Goal: Information Seeking & Learning: Learn about a topic

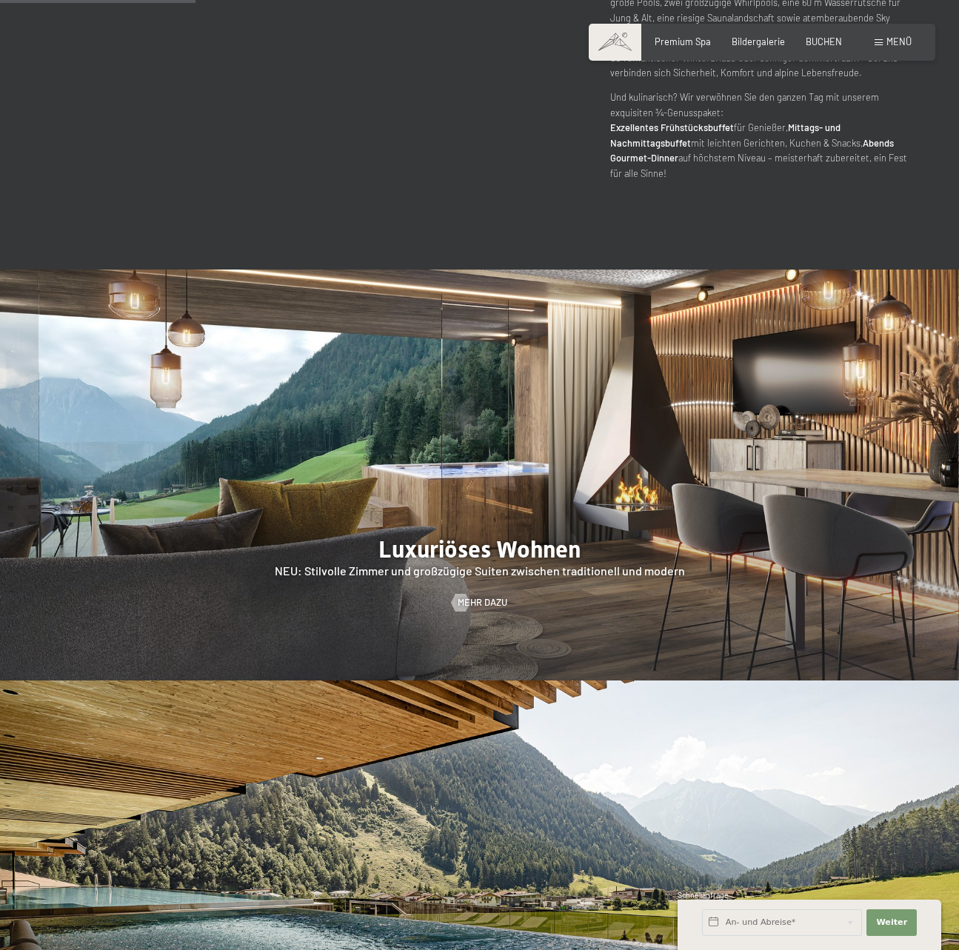
scroll to position [1407, 0]
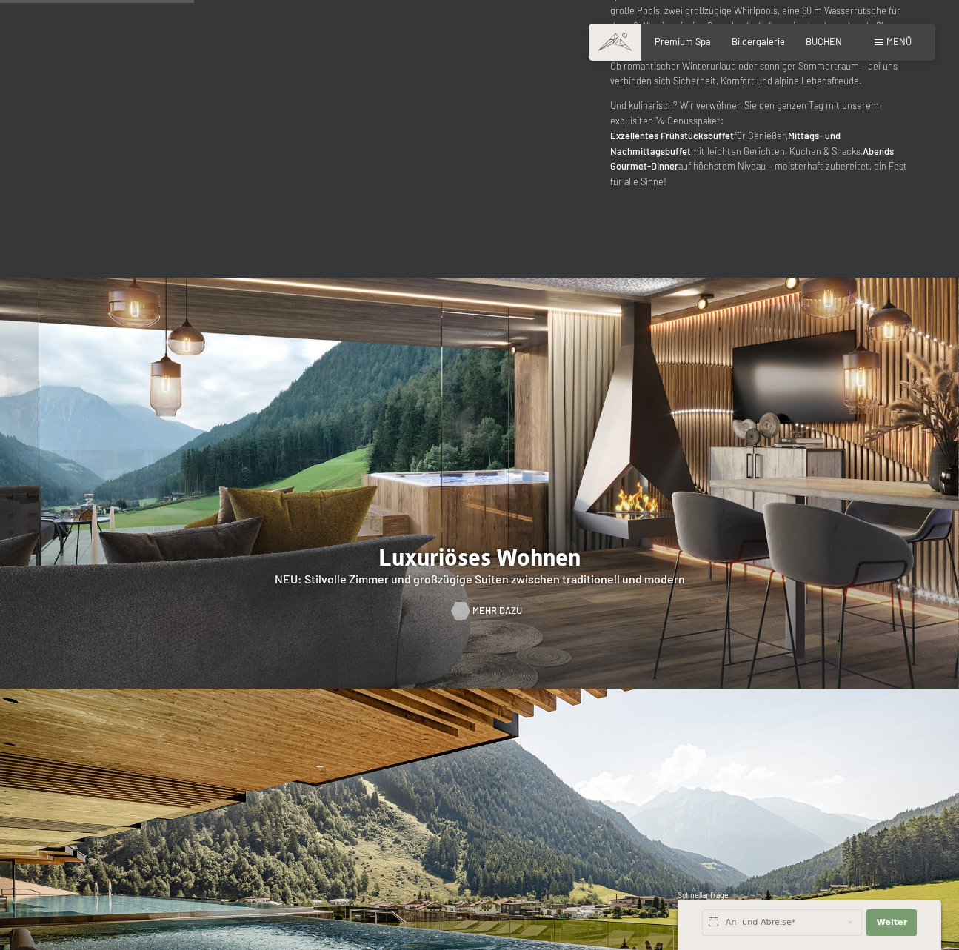
click at [474, 604] on span "Mehr dazu" at bounding box center [498, 610] width 50 height 13
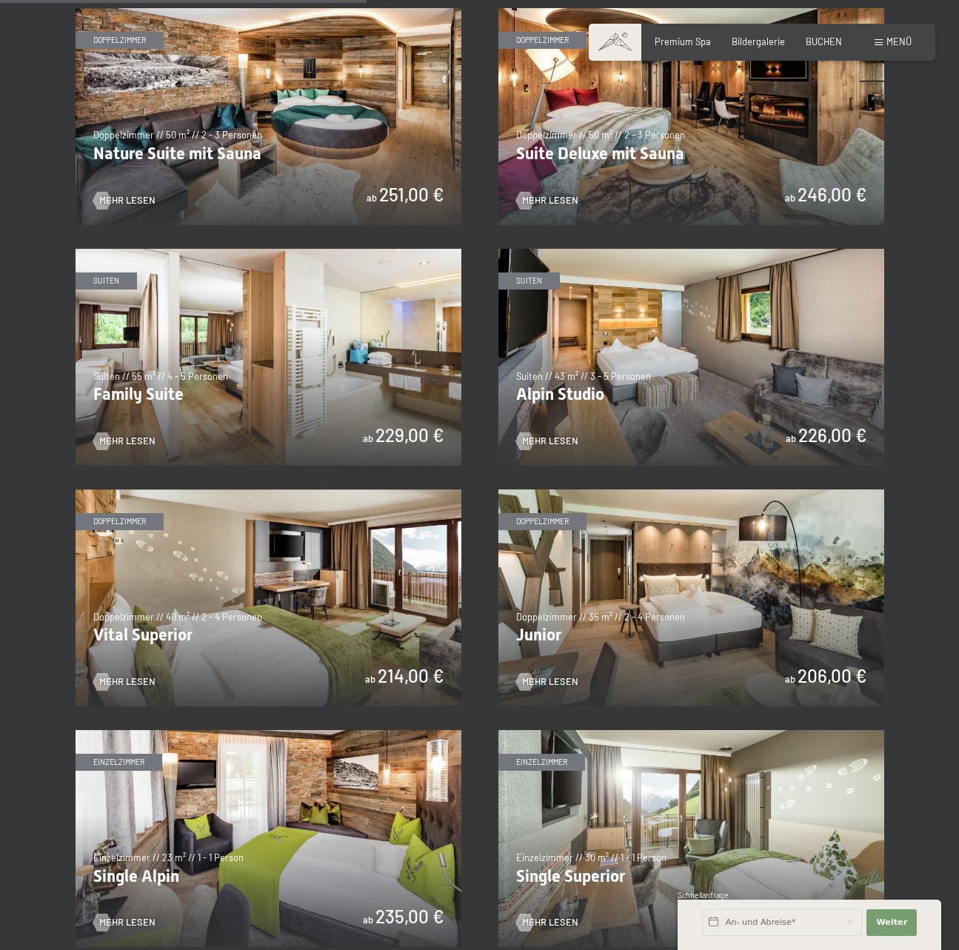
scroll to position [1259, 0]
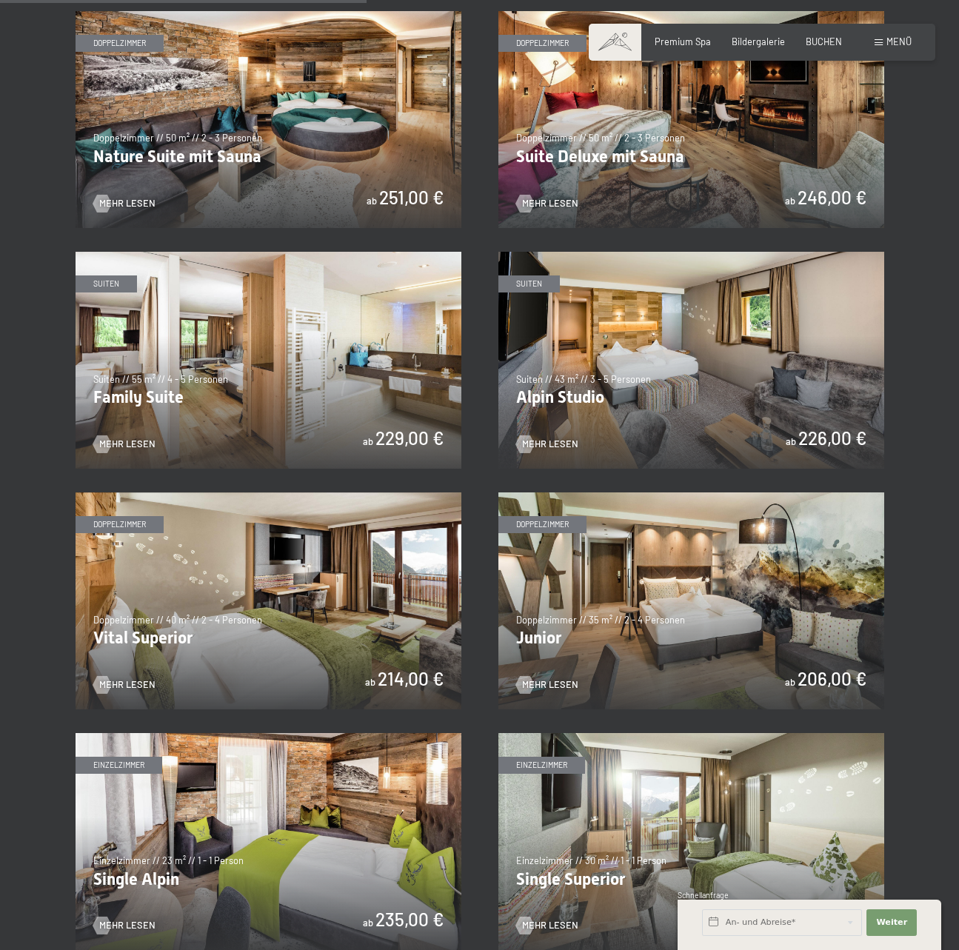
click at [689, 582] on img at bounding box center [691, 601] width 386 height 217
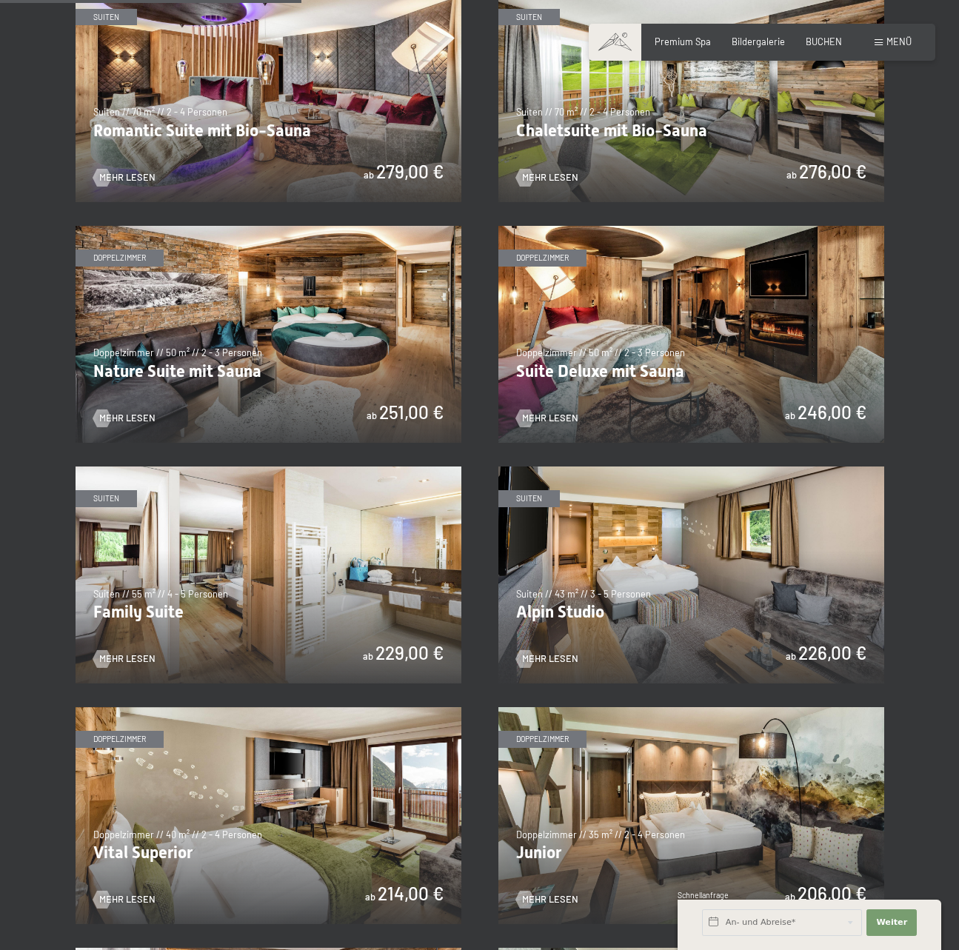
scroll to position [1037, 0]
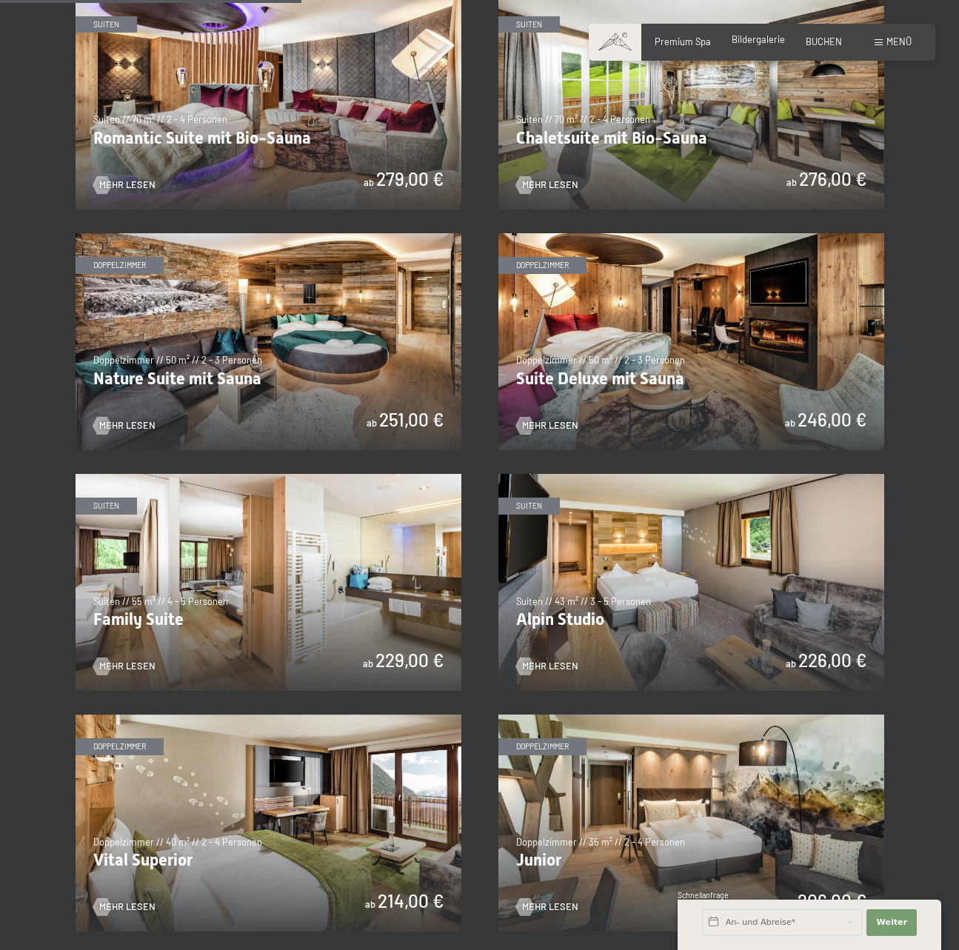
click at [776, 41] on span "Bildergalerie" at bounding box center [758, 39] width 53 height 12
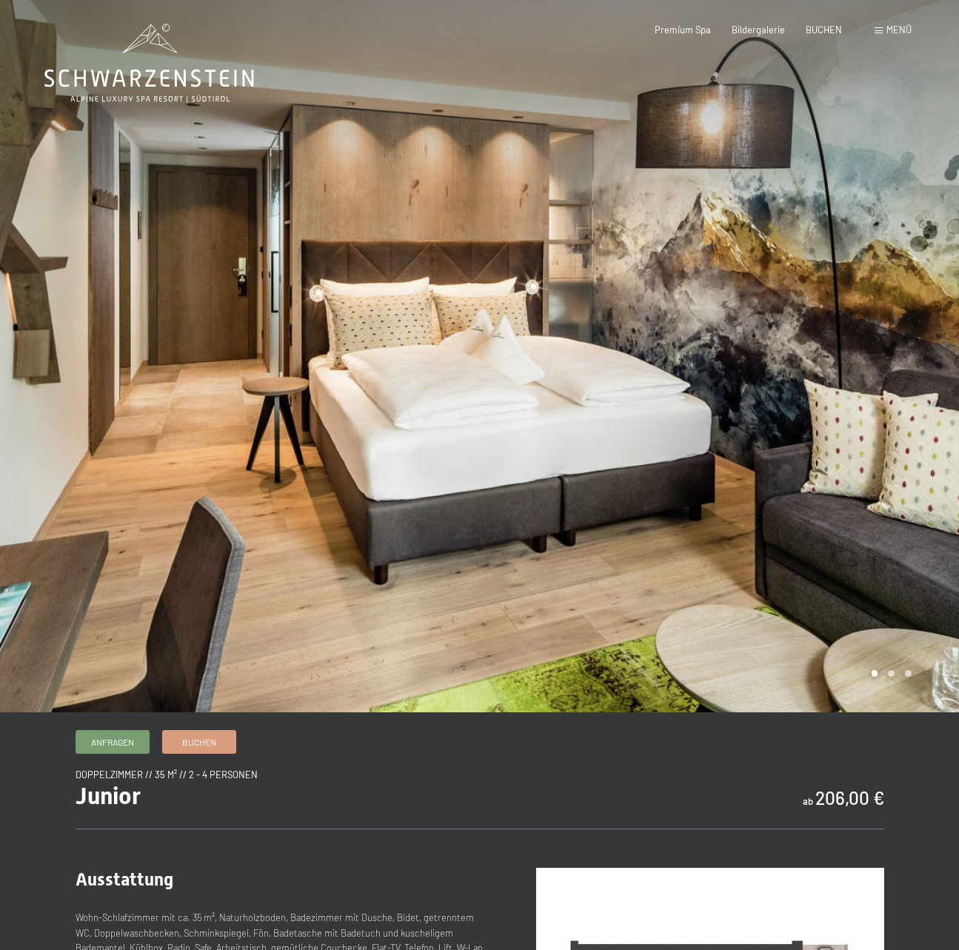
click at [892, 356] on div at bounding box center [720, 356] width 480 height 712
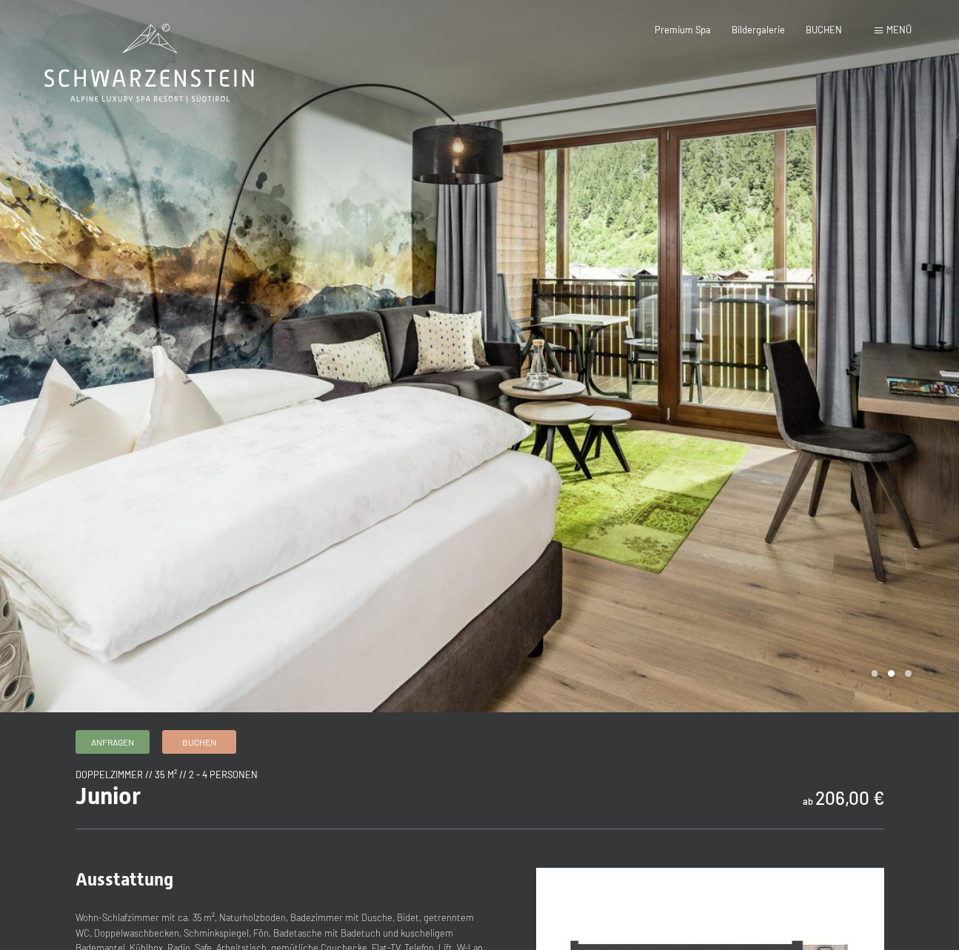
click at [892, 356] on div at bounding box center [720, 356] width 480 height 712
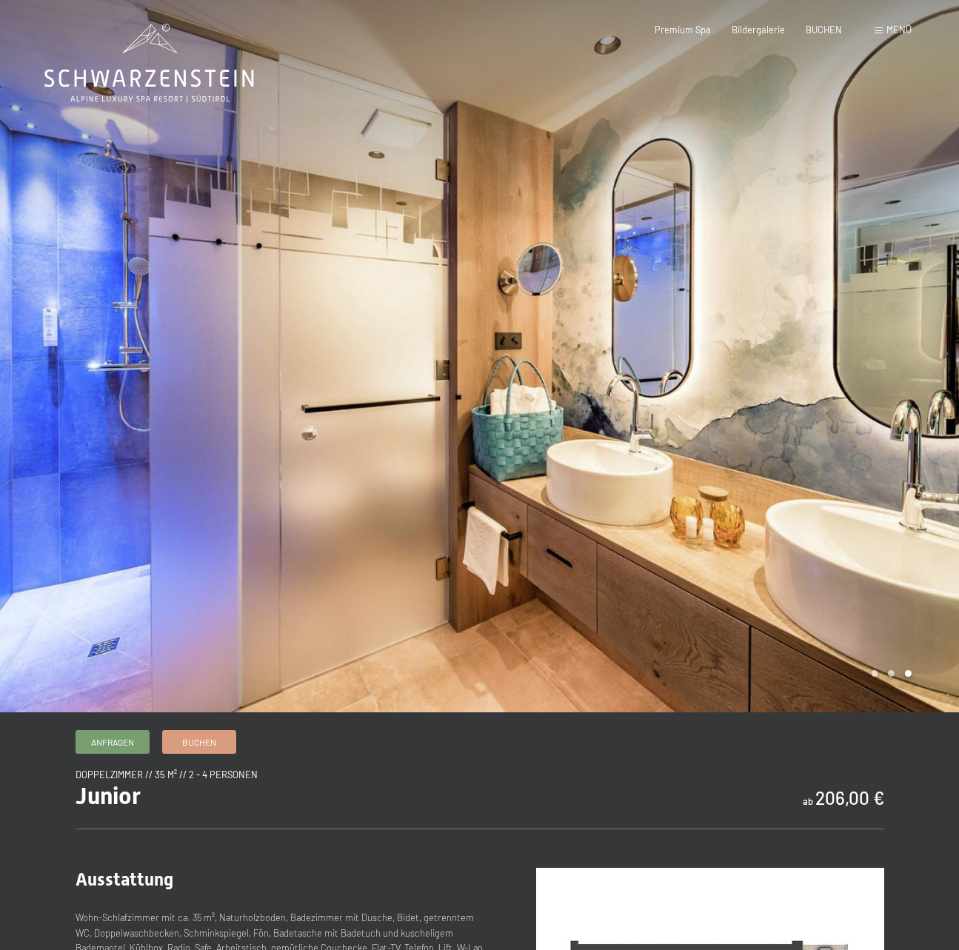
click at [892, 356] on div at bounding box center [720, 356] width 480 height 712
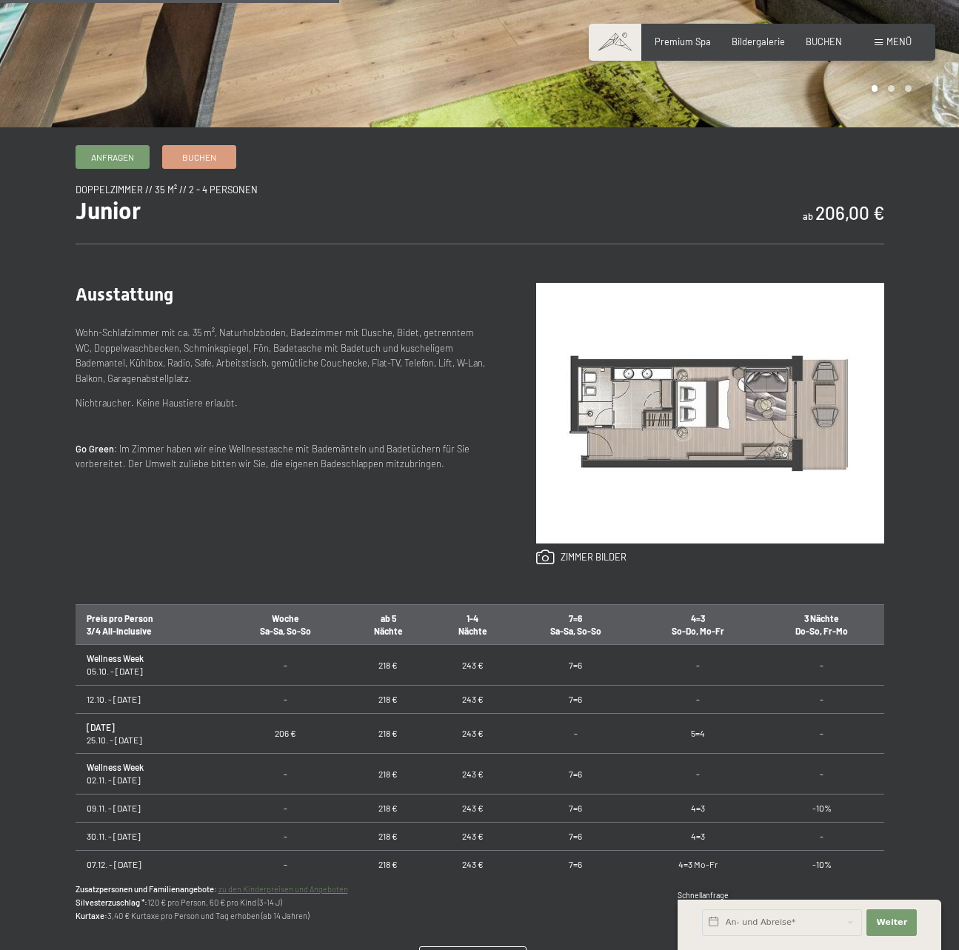
scroll to position [815, 0]
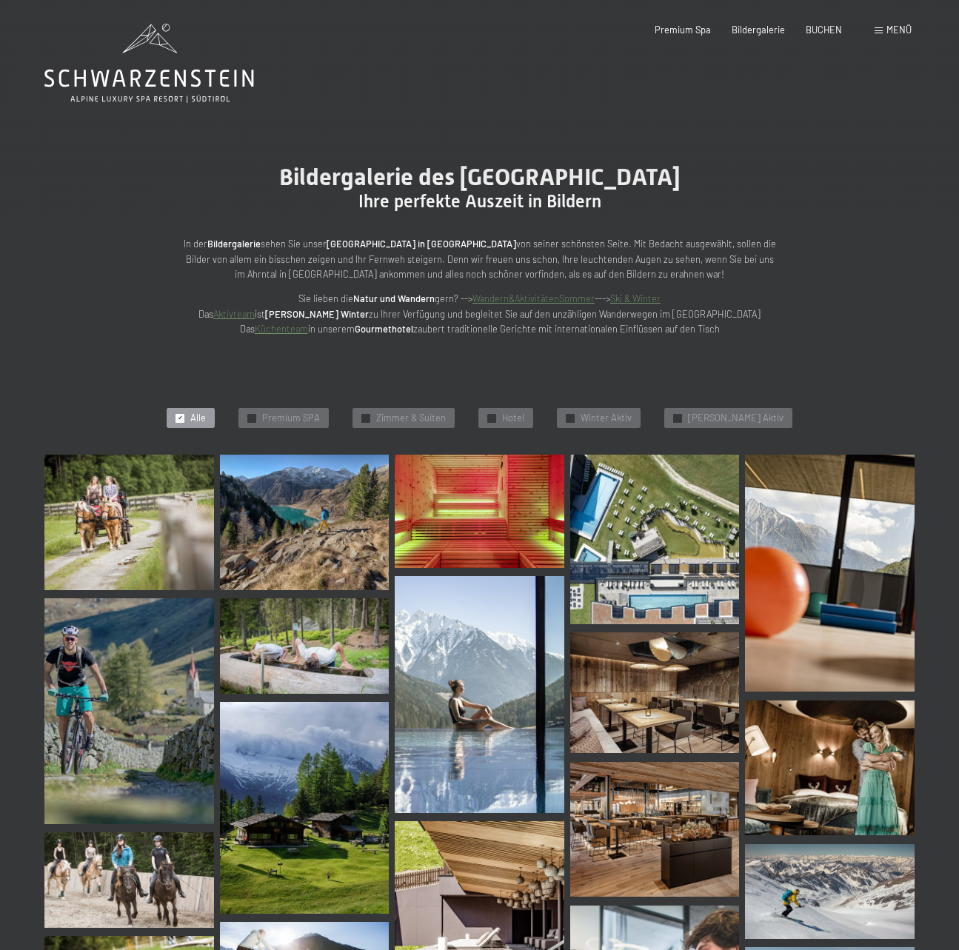
click at [886, 27] on div "Menü" at bounding box center [893, 30] width 37 height 13
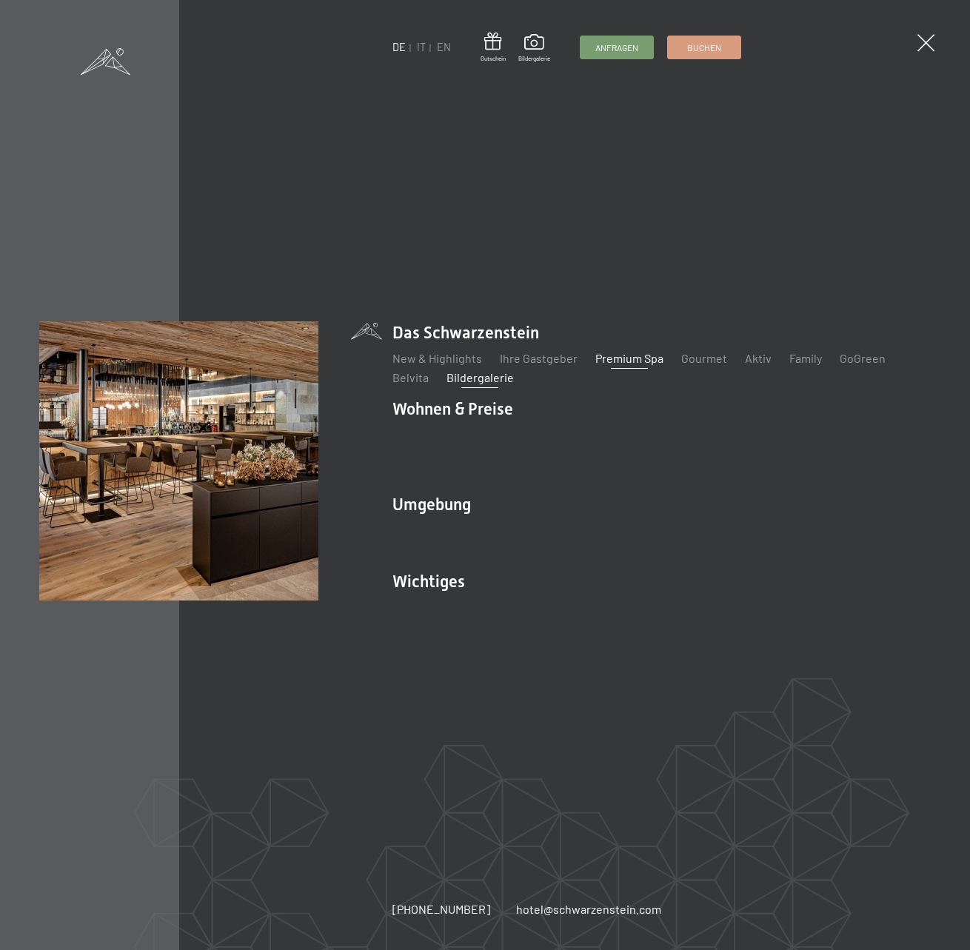
click at [623, 365] on link "Premium Spa" at bounding box center [629, 358] width 68 height 14
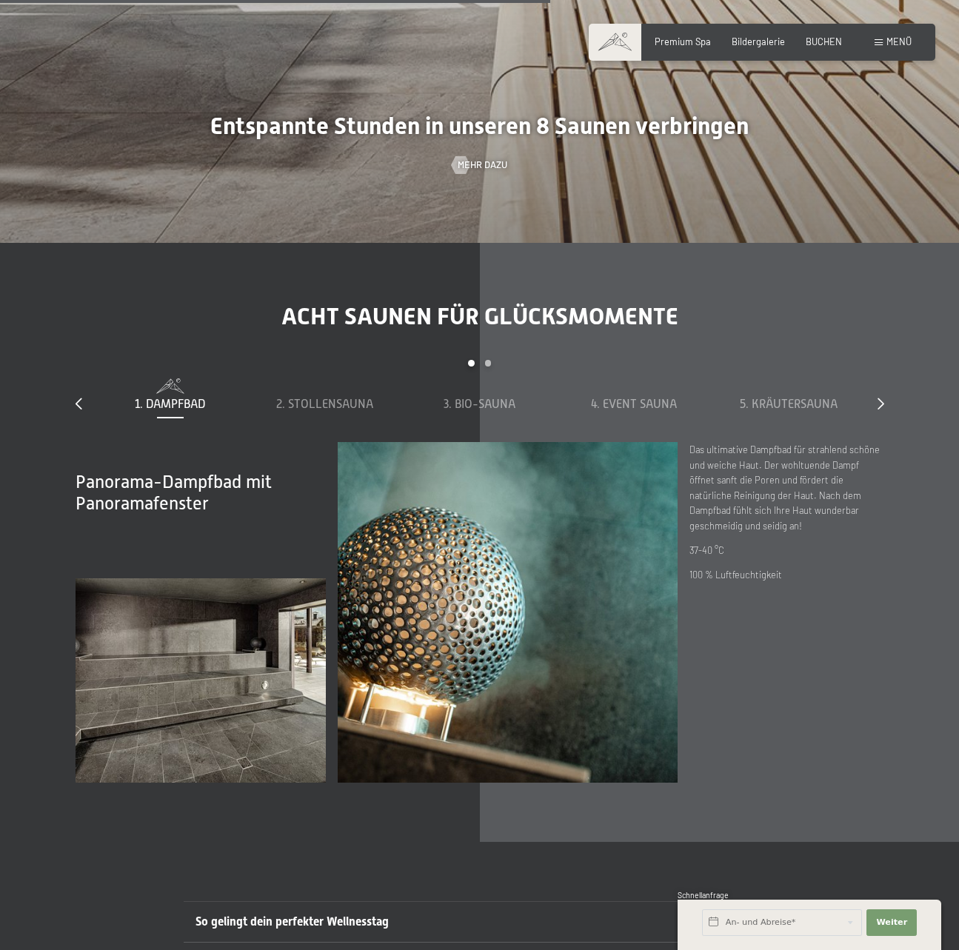
scroll to position [4814, 0]
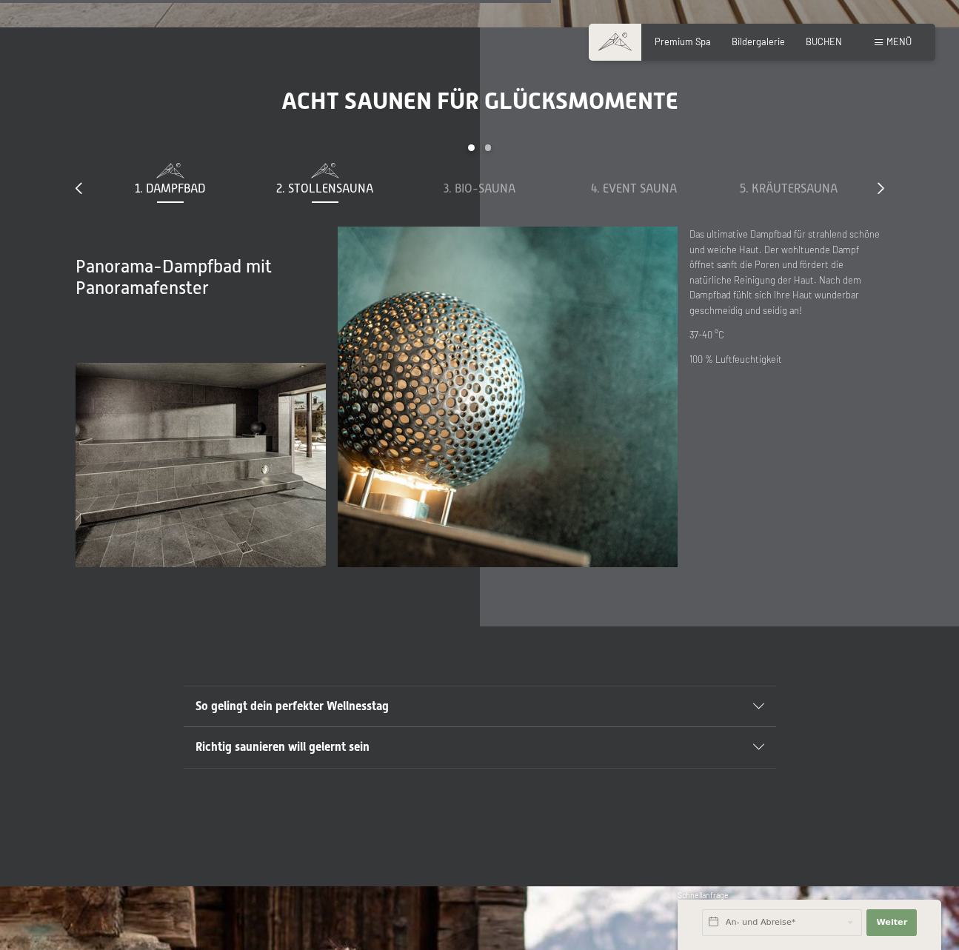
click at [330, 182] on span "2. Stollensauna" at bounding box center [324, 188] width 97 height 13
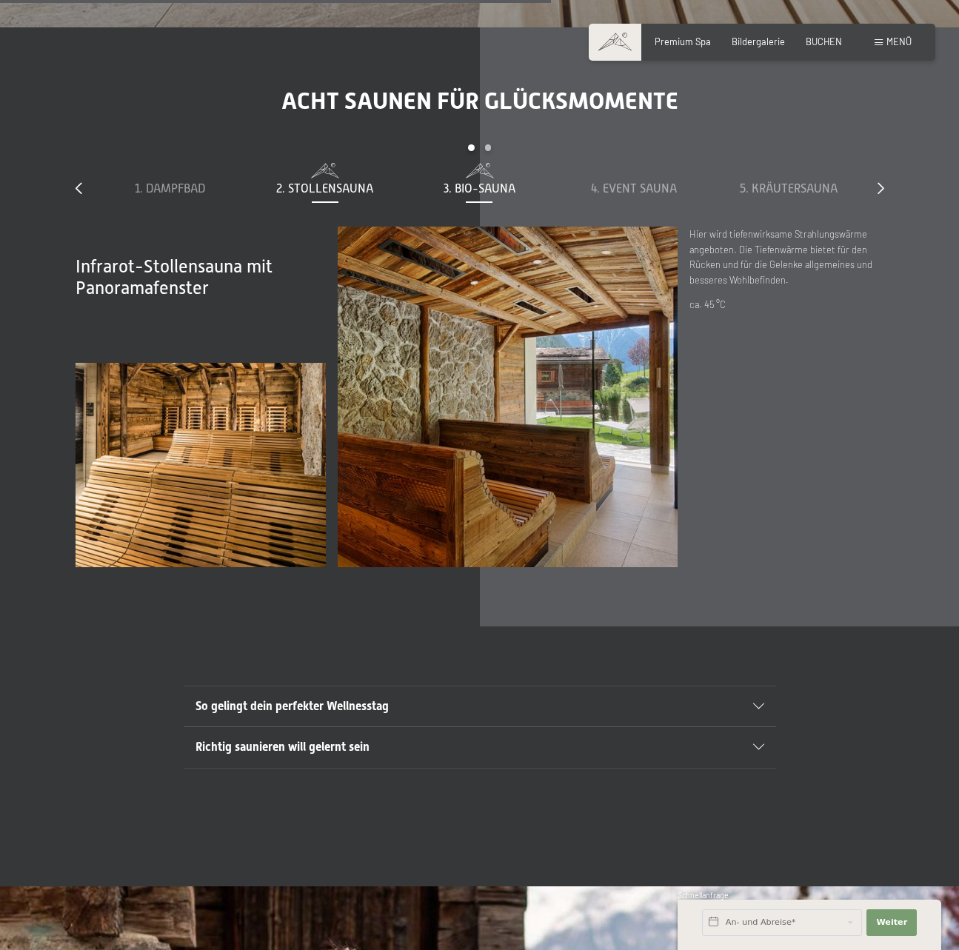
click at [478, 182] on span "3. Bio-Sauna" at bounding box center [480, 188] width 72 height 13
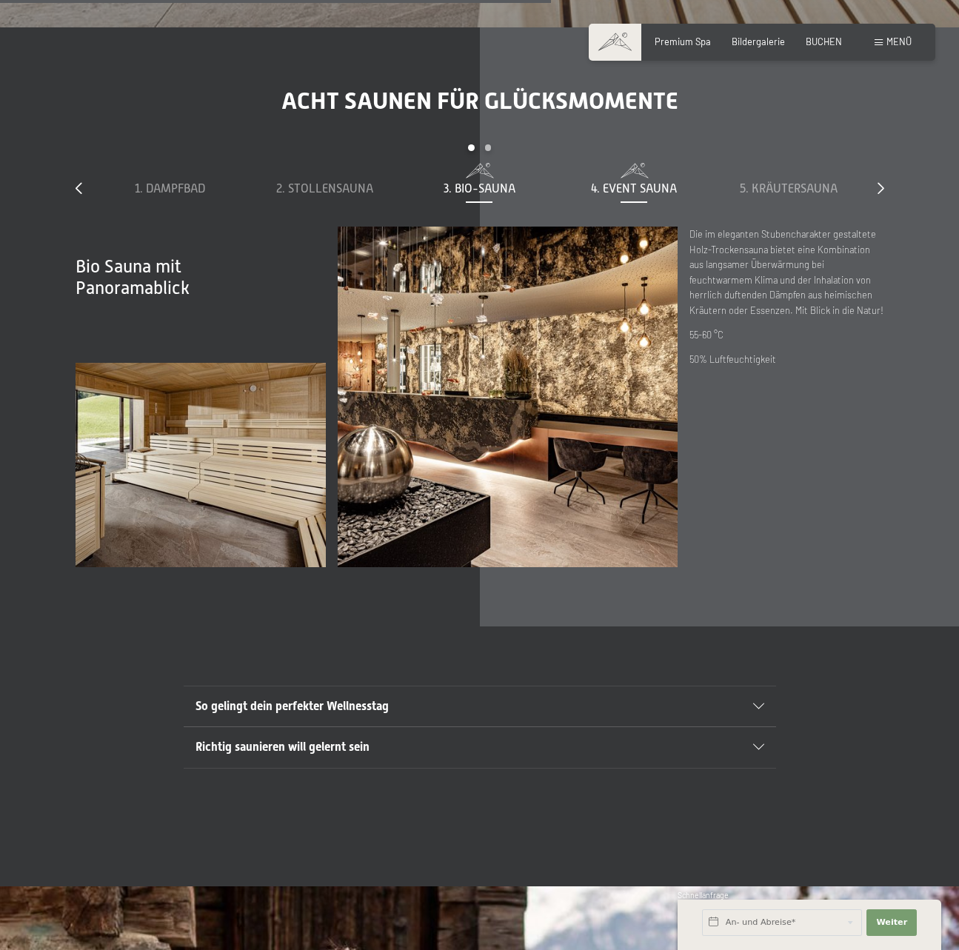
click at [613, 182] on span "4. Event Sauna" at bounding box center [634, 188] width 86 height 13
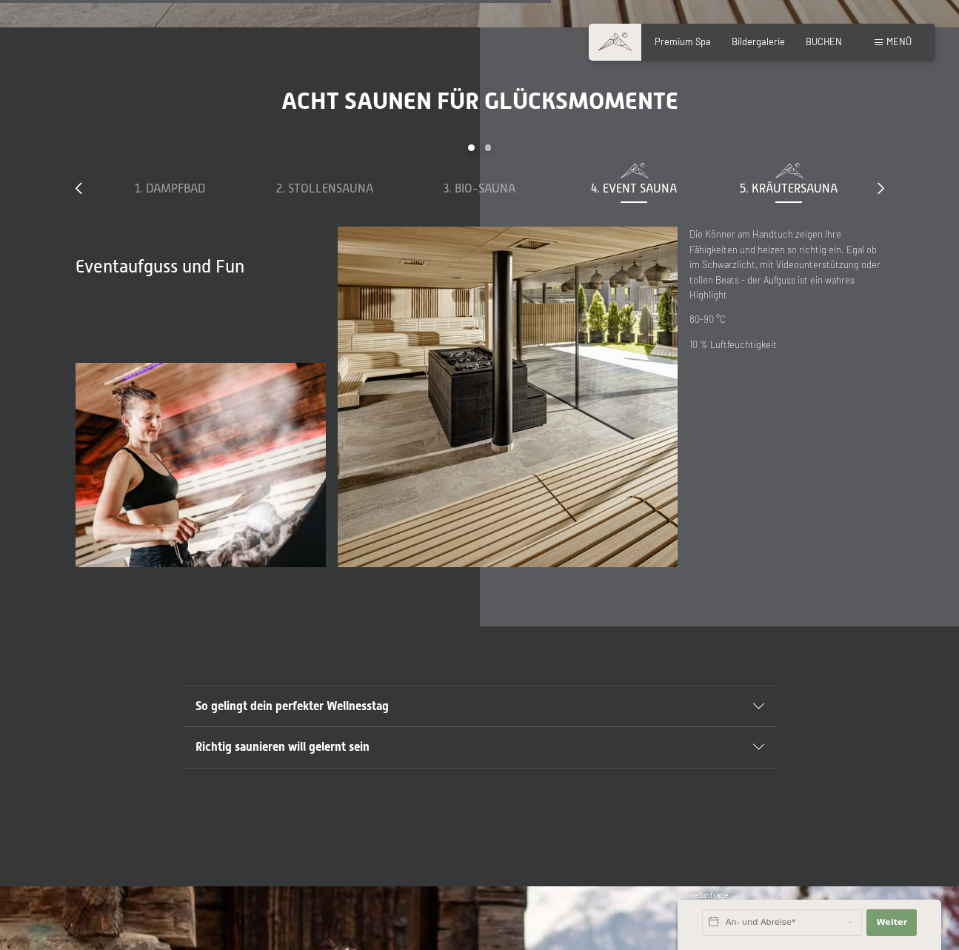
click at [788, 163] on div "5. Kräutersauna" at bounding box center [789, 180] width 143 height 34
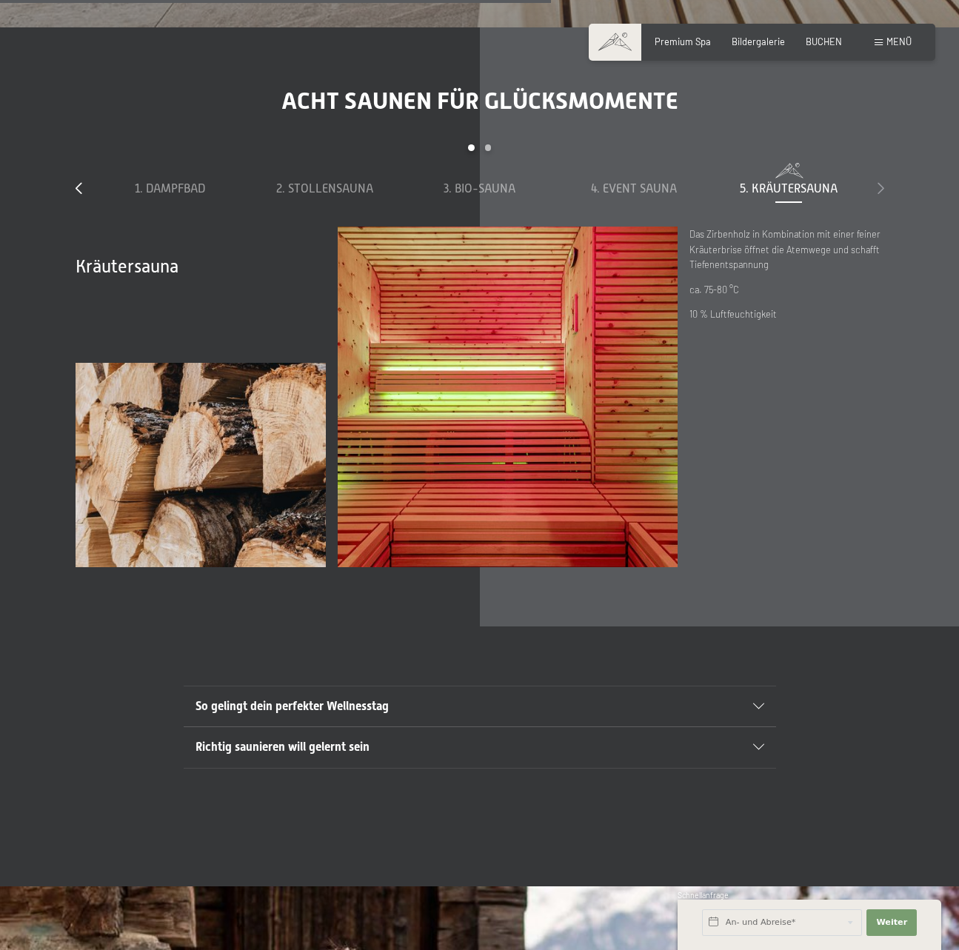
click at [883, 182] on icon at bounding box center [881, 188] width 7 height 12
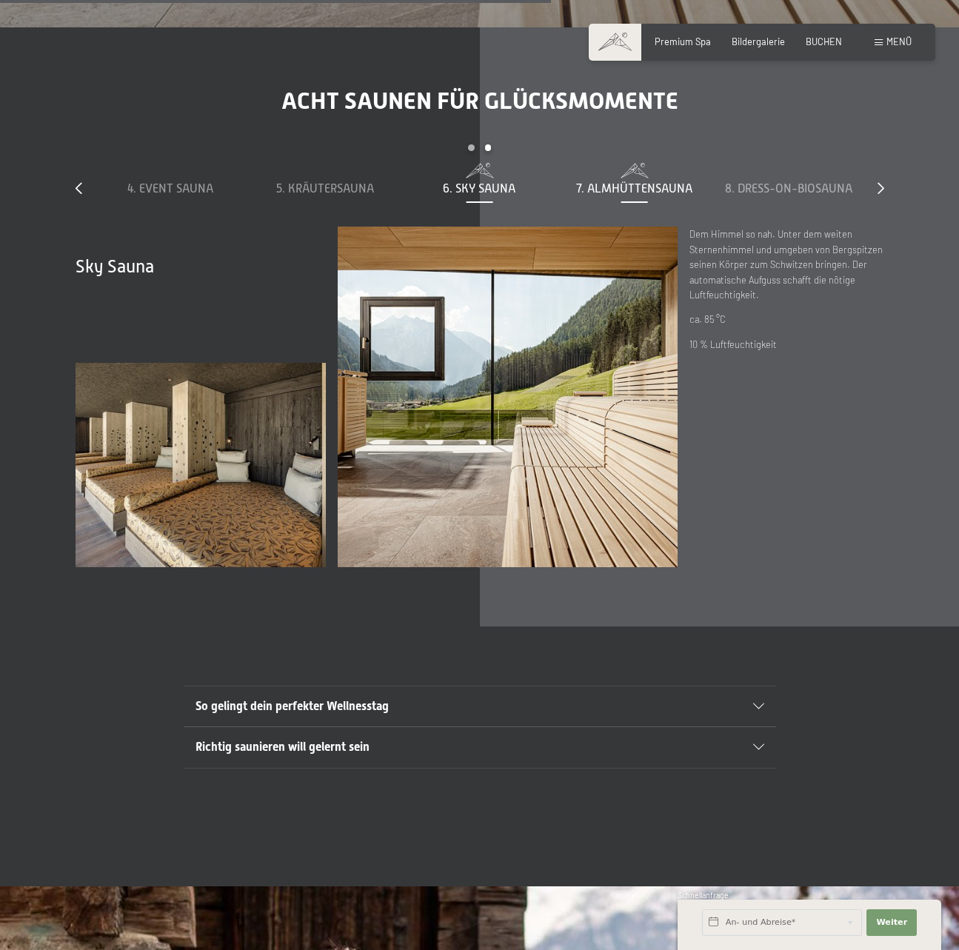
click at [608, 182] on span "7. Almhüttensauna" at bounding box center [634, 188] width 116 height 13
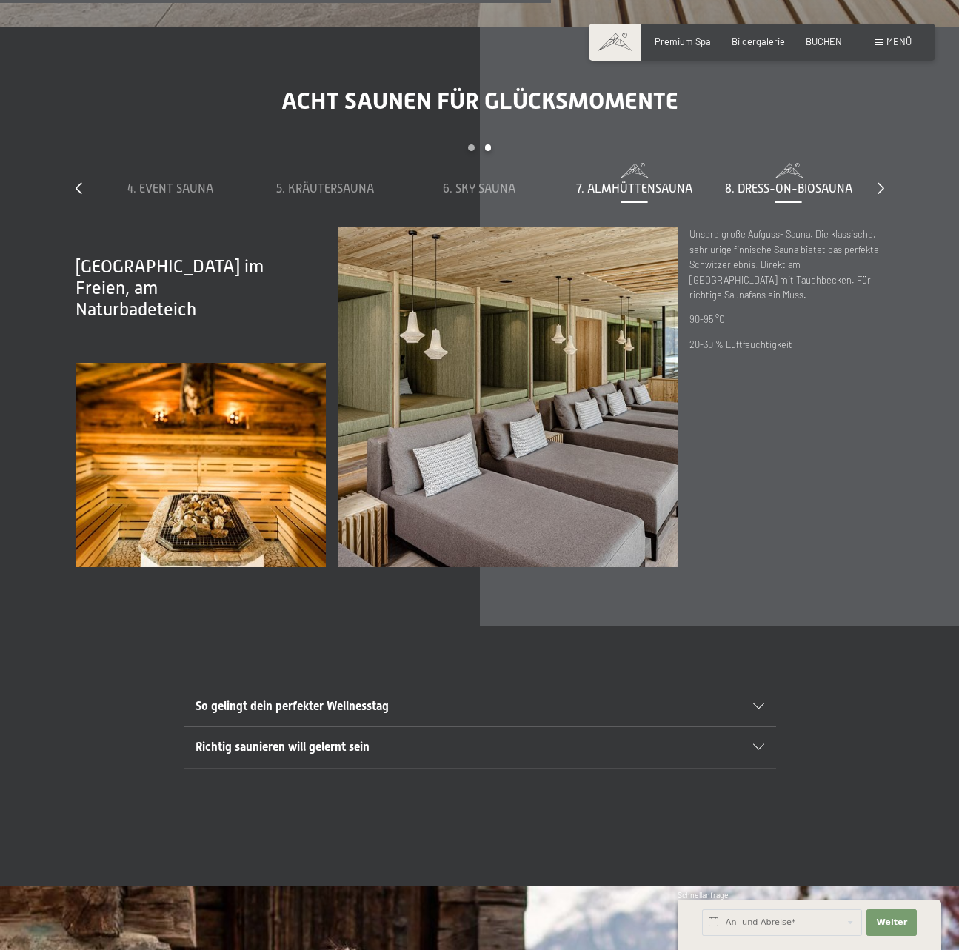
click at [744, 163] on div "8. Dress-on-Biosauna" at bounding box center [789, 180] width 143 height 34
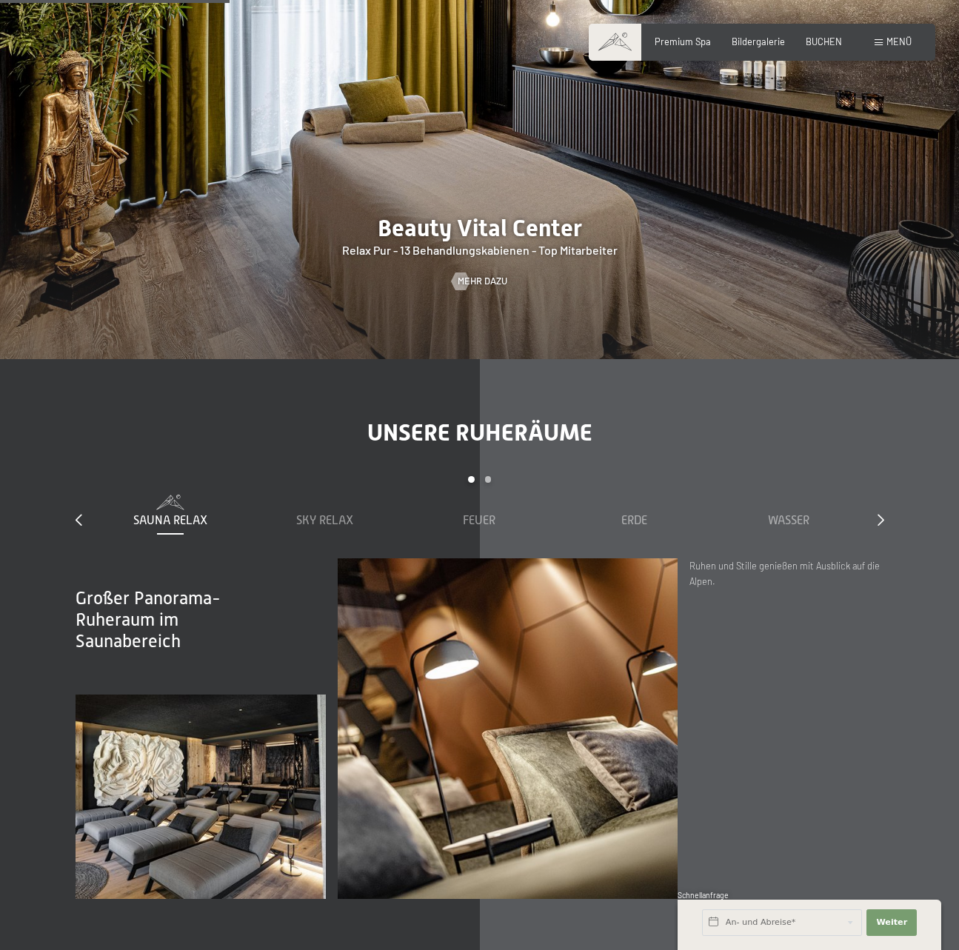
scroll to position [2000, 0]
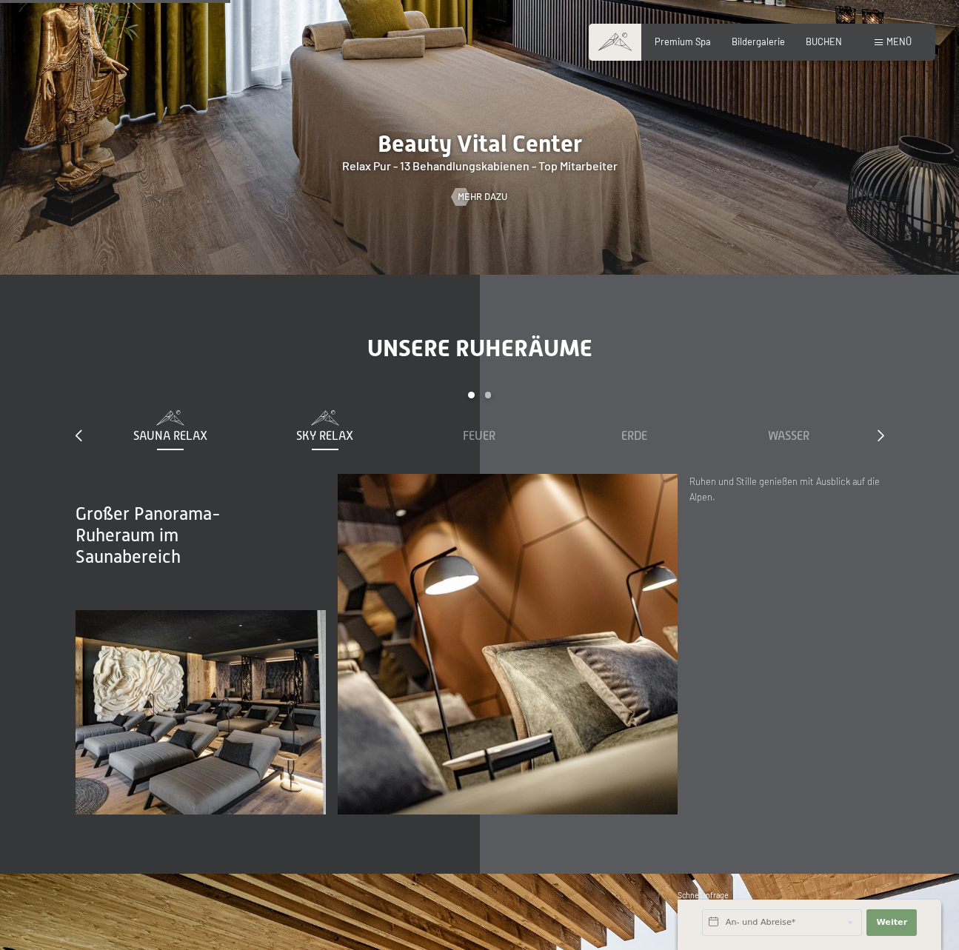
click at [334, 430] on span "Sky Relax" at bounding box center [324, 436] width 57 height 13
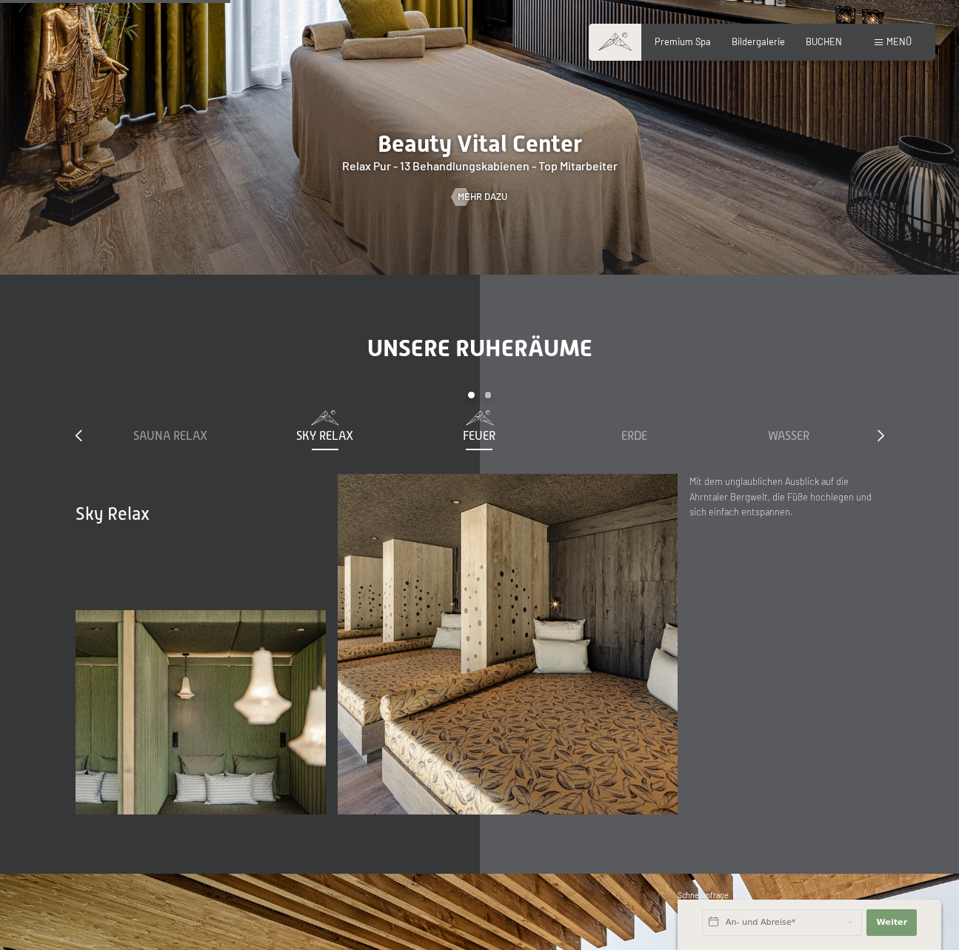
click at [487, 430] on span "Feuer" at bounding box center [479, 436] width 33 height 13
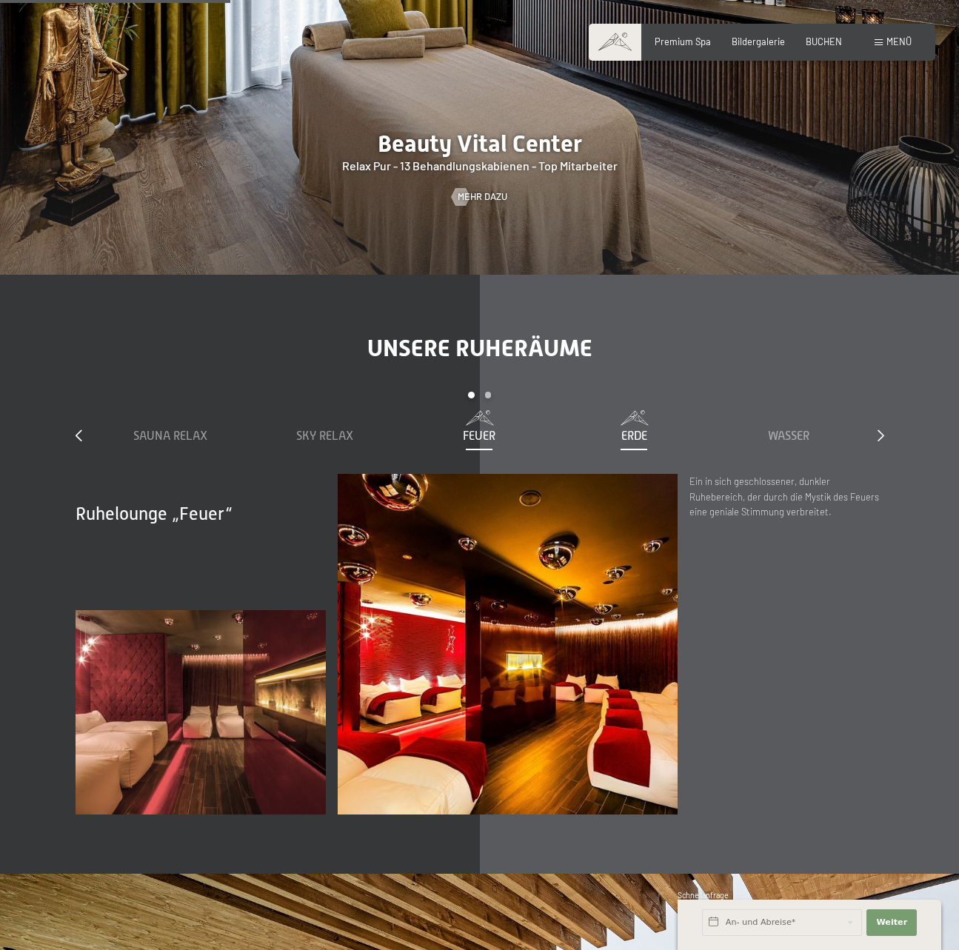
click at [621, 430] on span "Erde" at bounding box center [634, 436] width 26 height 13
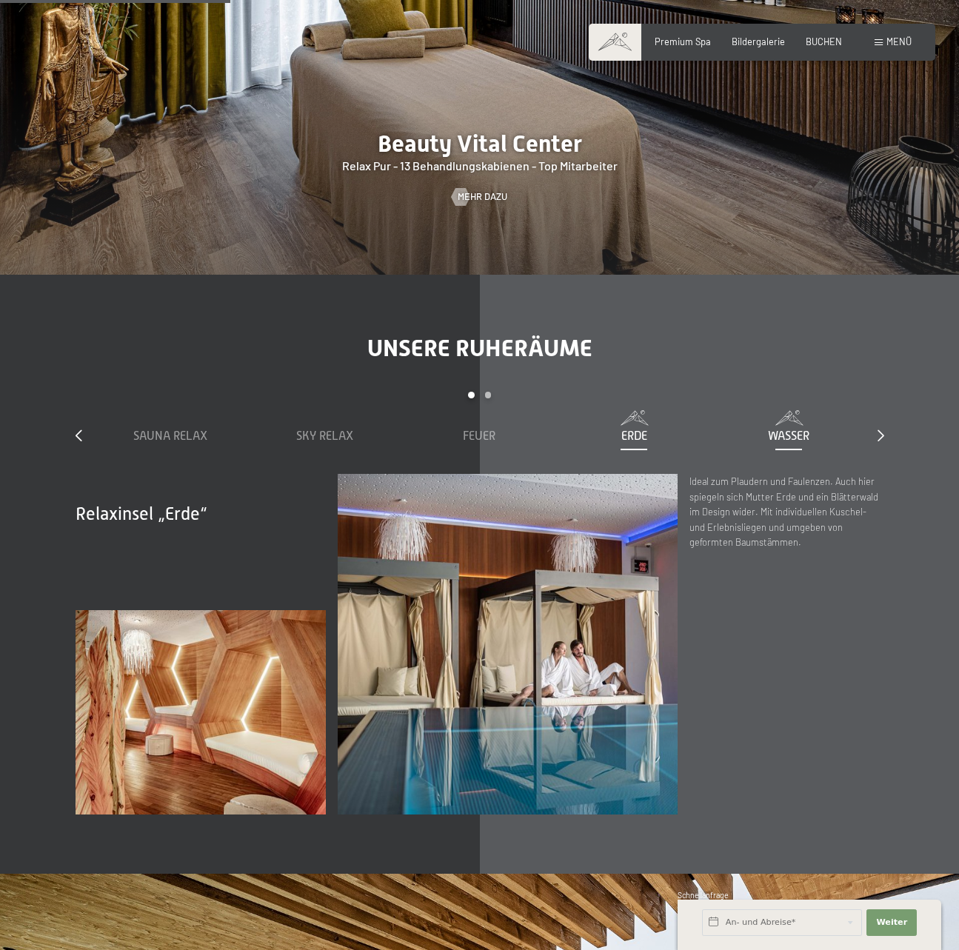
click at [789, 430] on span "Wasser" at bounding box center [788, 436] width 41 height 13
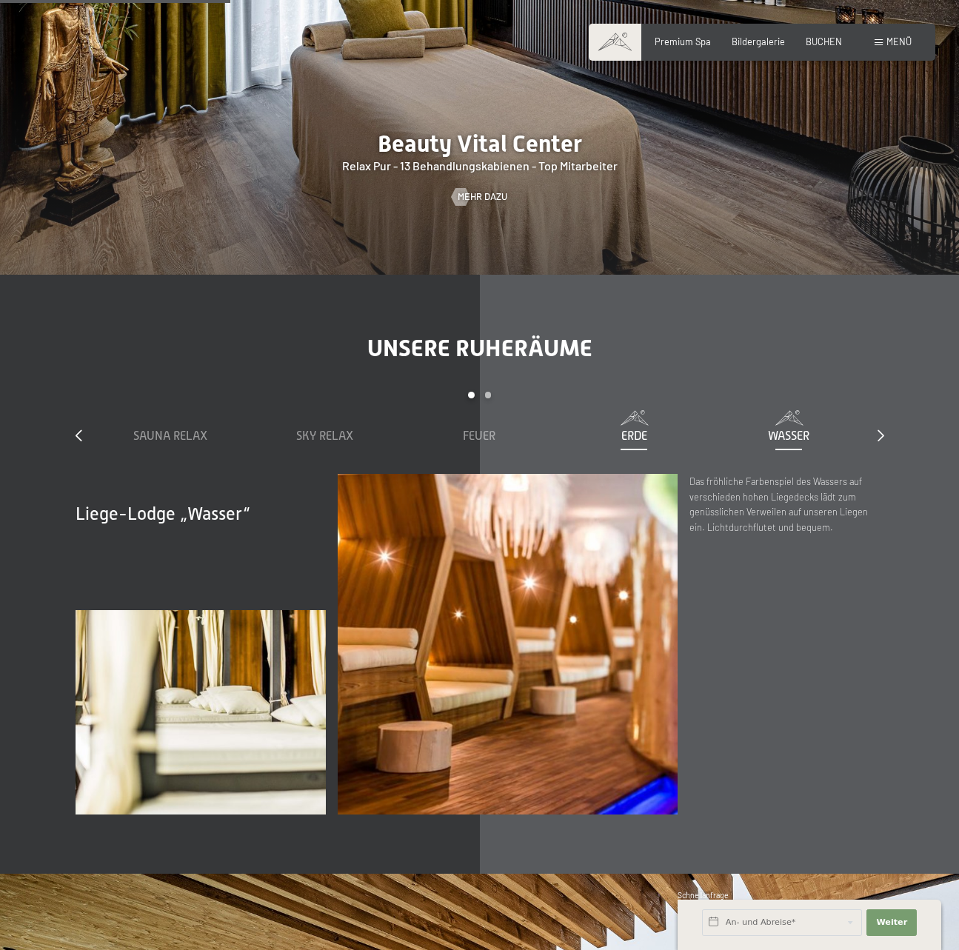
click at [653, 428] on div "Erde" at bounding box center [634, 436] width 143 height 16
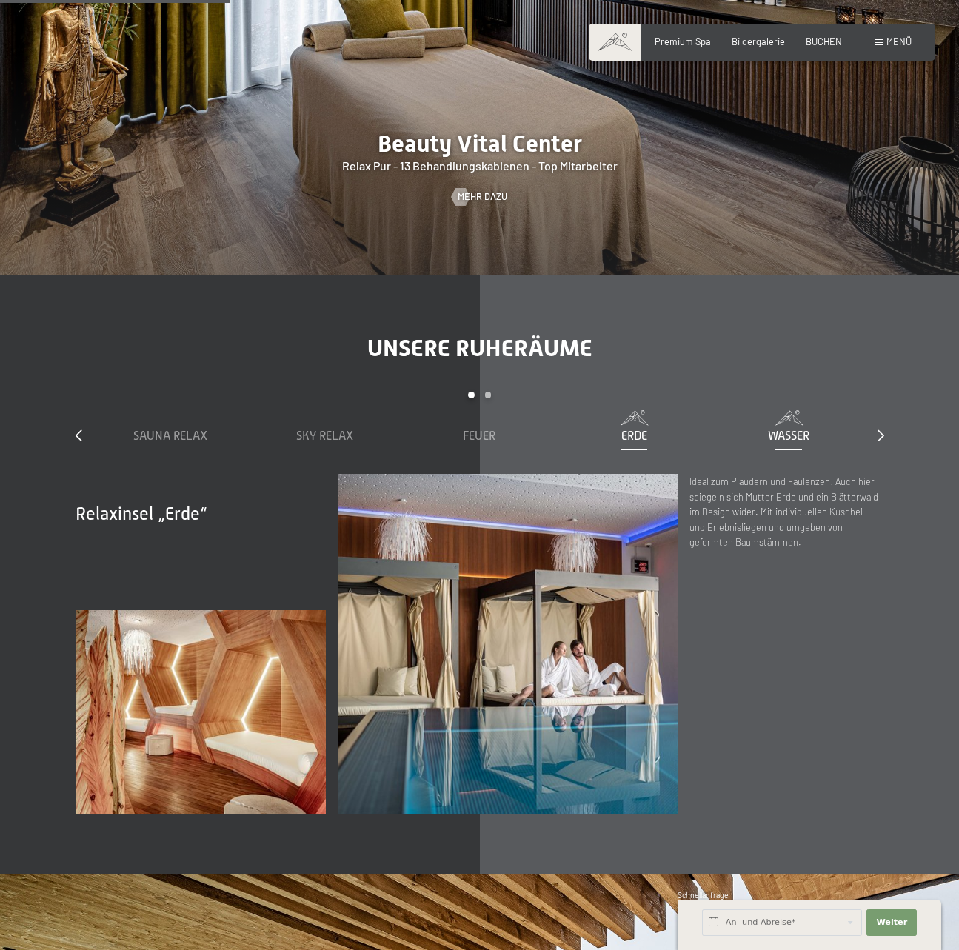
click at [808, 430] on span "Wasser" at bounding box center [788, 436] width 41 height 13
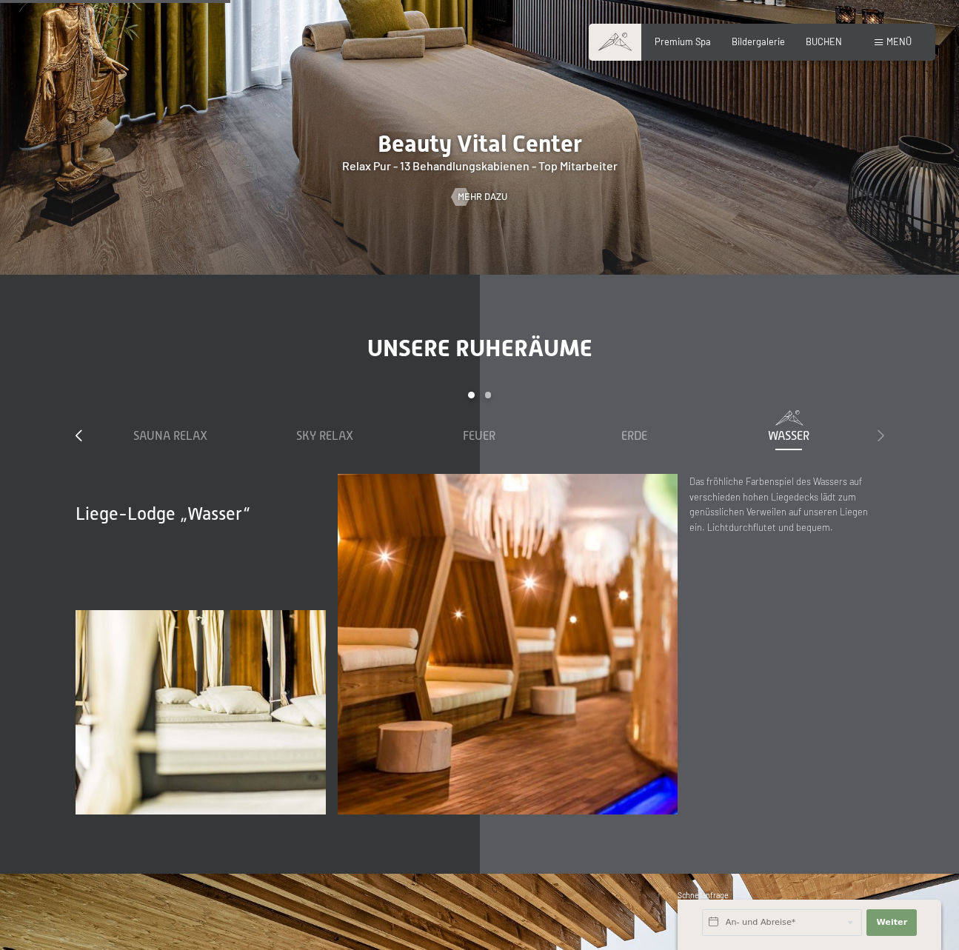
click at [882, 430] on icon at bounding box center [881, 436] width 7 height 12
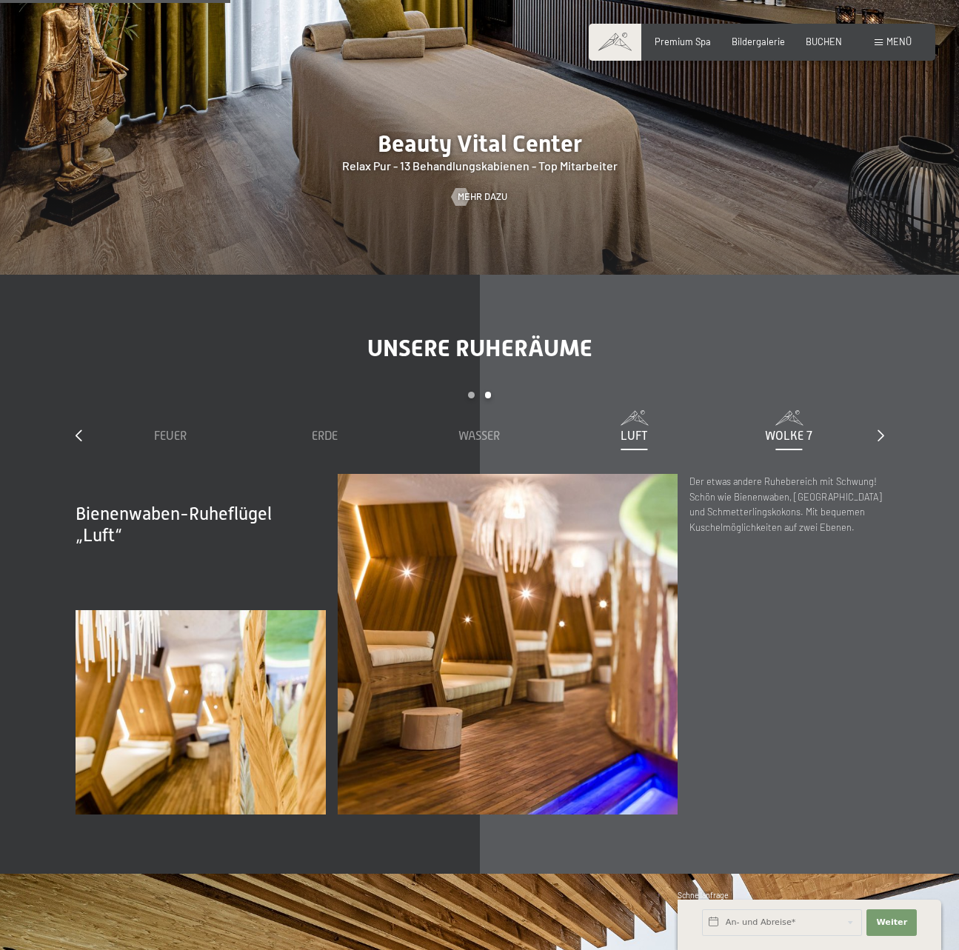
click at [784, 430] on span "Wolke 7" at bounding box center [788, 436] width 47 height 13
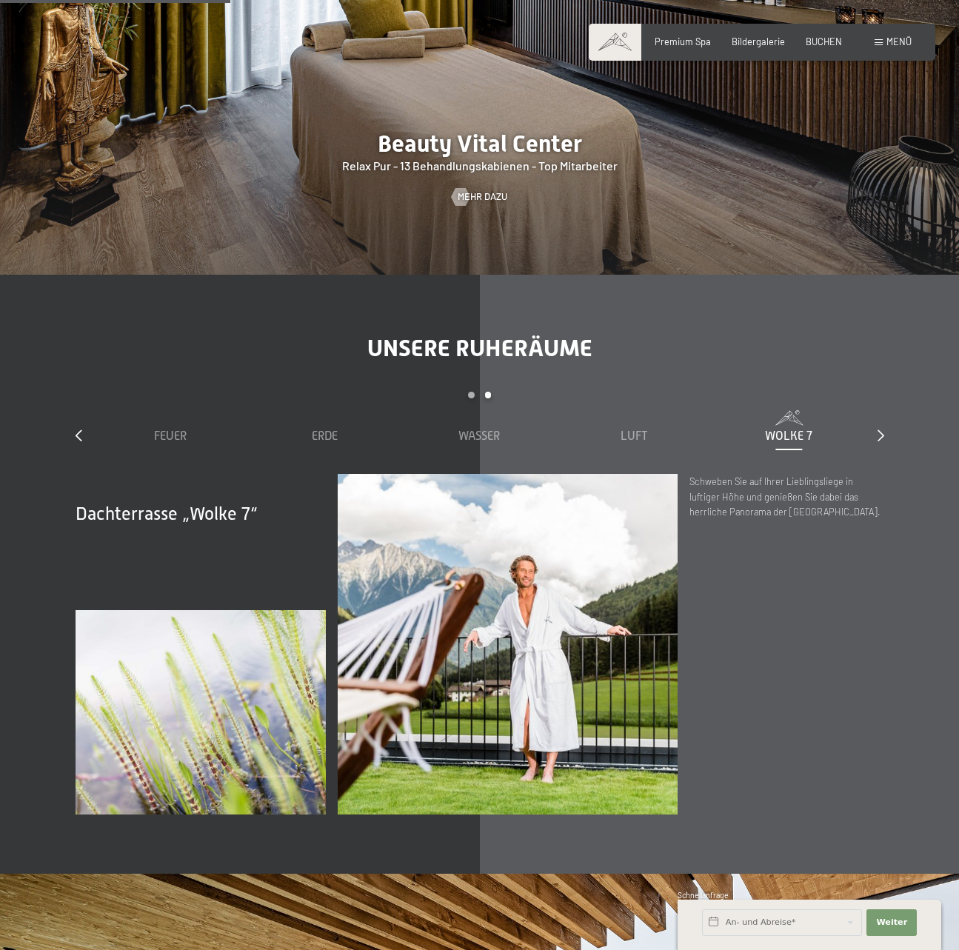
click at [885, 390] on div "Unsere Ruheräume slide 3 to 7 of 7 Sauna Relax Sky Relax Feuer Erde Wasser Luft…" at bounding box center [480, 574] width 898 height 481
click at [878, 430] on icon at bounding box center [881, 436] width 7 height 12
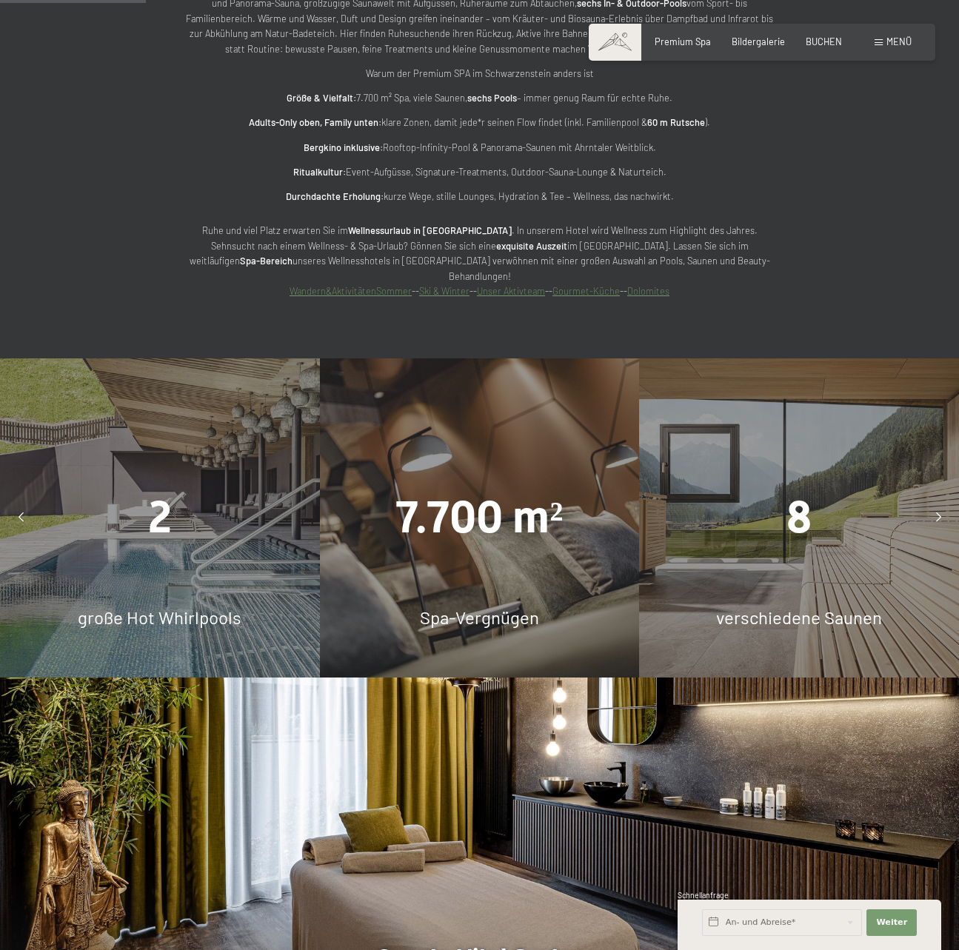
scroll to position [1185, 0]
click at [416, 508] on div "7.700 m² Spa-Vergnügen" at bounding box center [480, 519] width 320 height 320
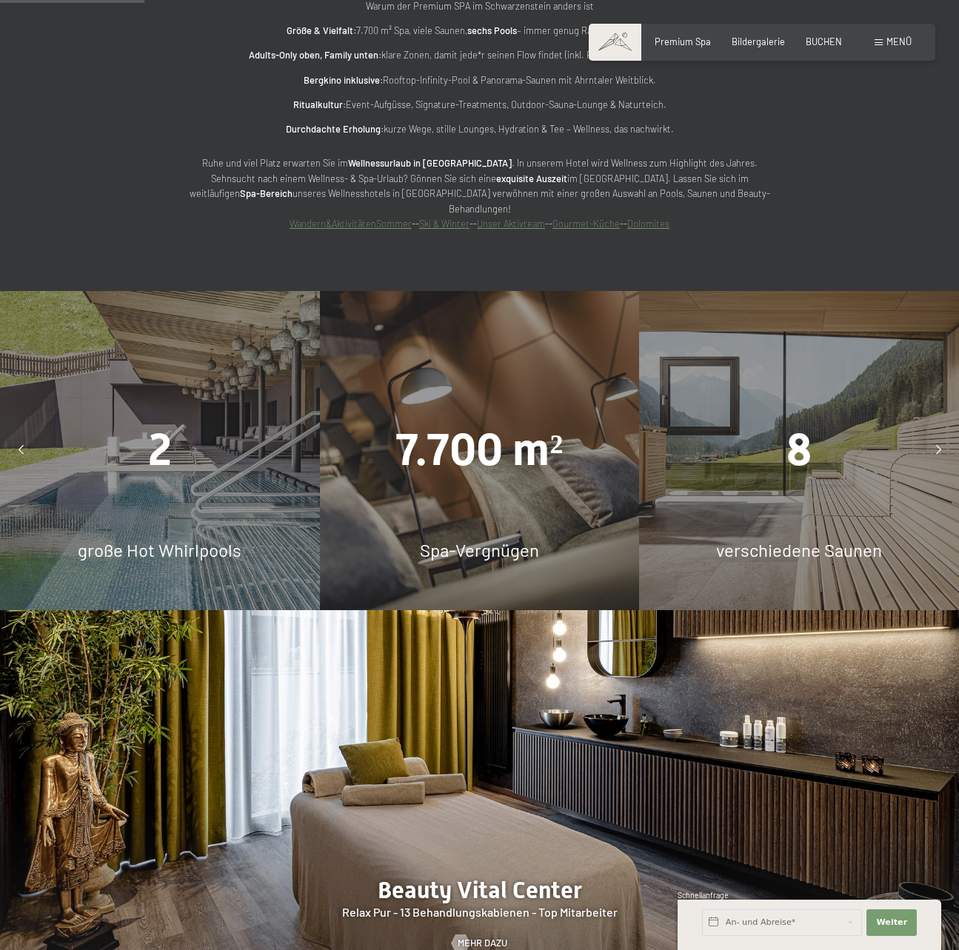
scroll to position [1333, 0]
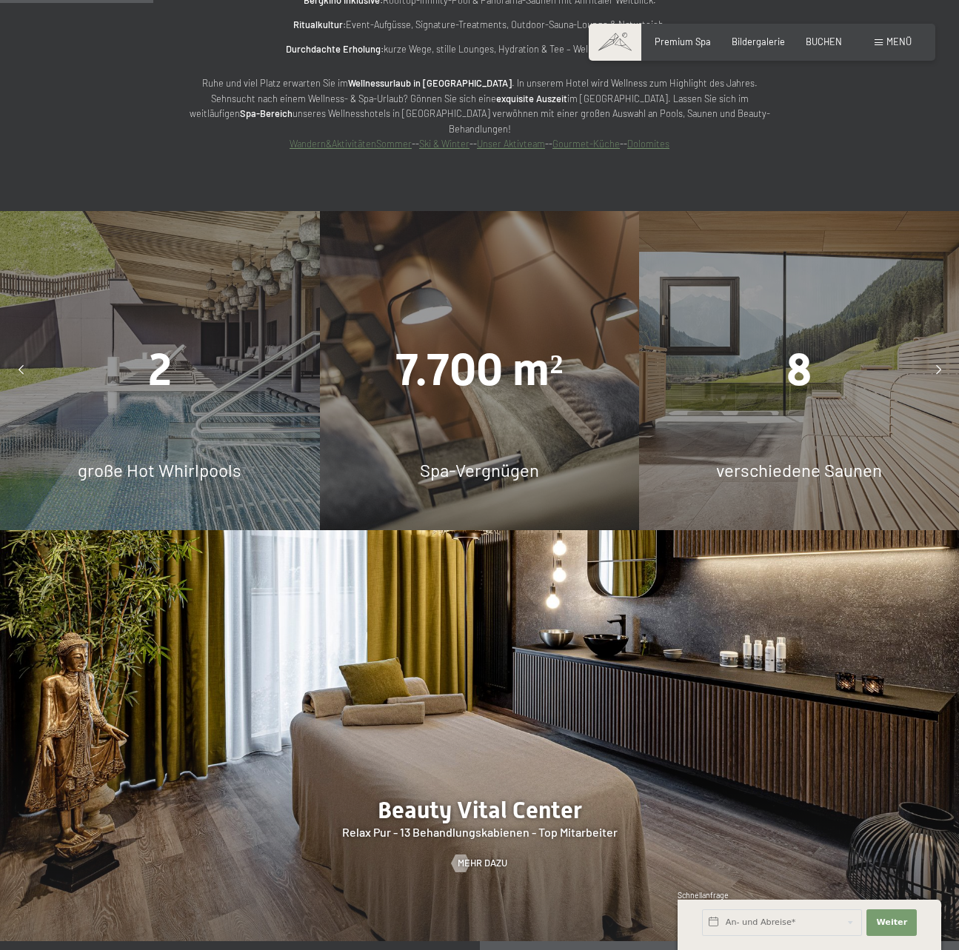
click at [936, 366] on icon at bounding box center [938, 371] width 5 height 10
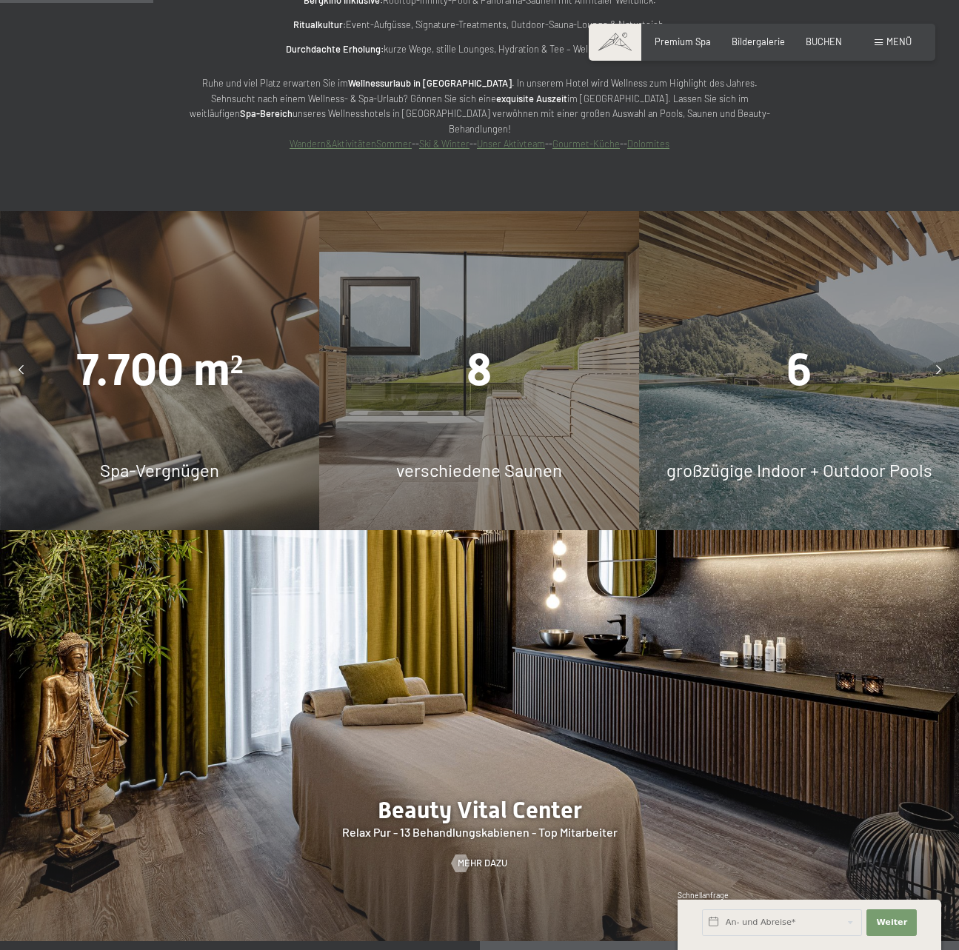
click at [936, 366] on icon at bounding box center [938, 371] width 5 height 10
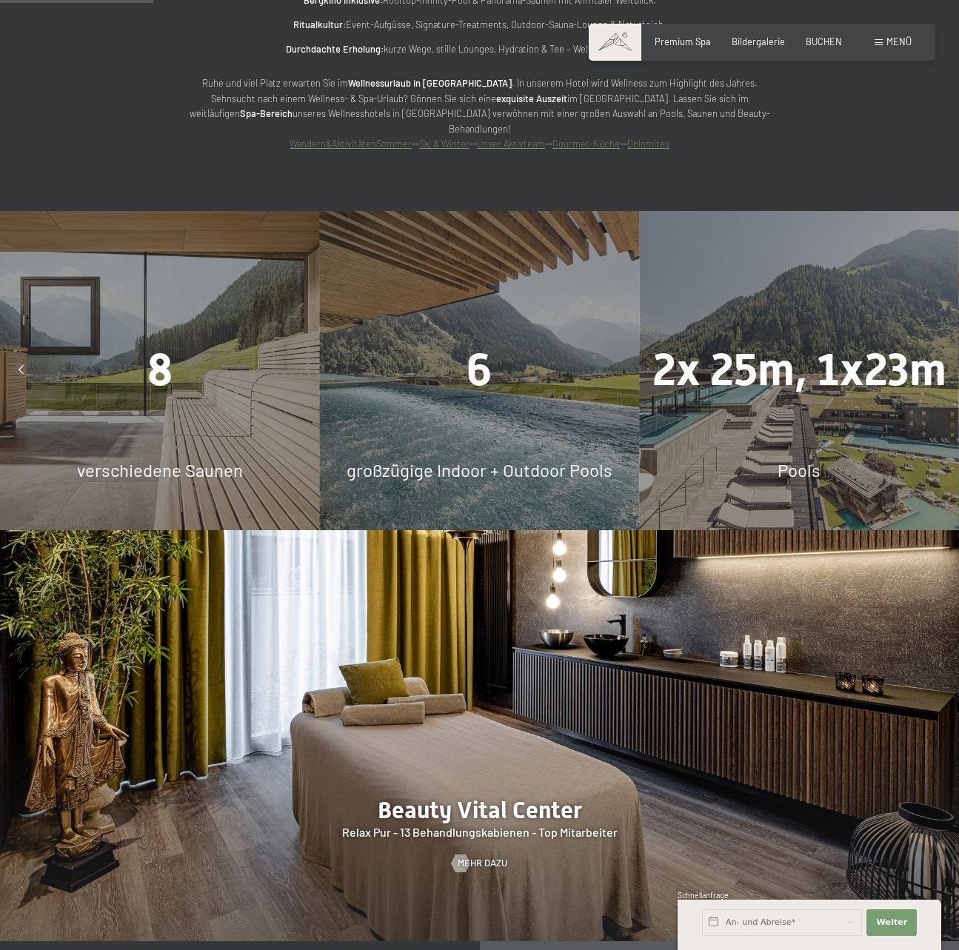
click at [936, 366] on icon at bounding box center [938, 371] width 5 height 10
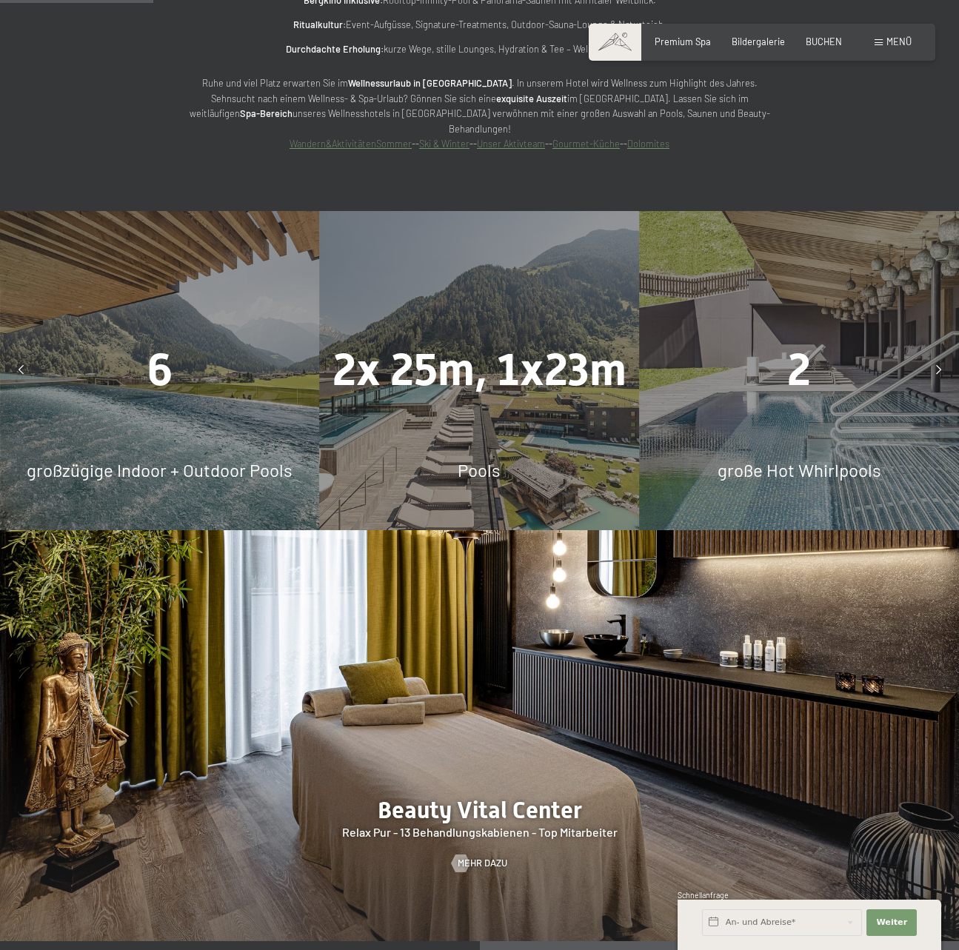
click at [936, 366] on icon at bounding box center [938, 371] width 5 height 10
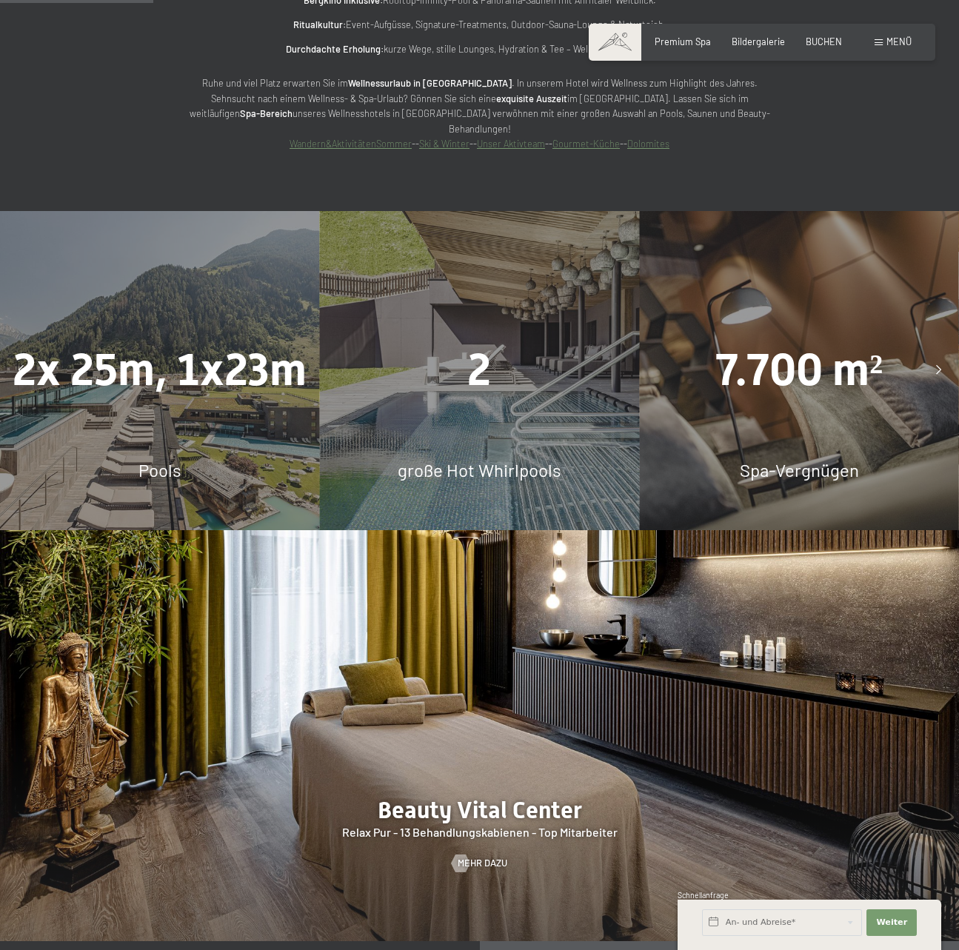
click at [936, 366] on icon at bounding box center [938, 371] width 5 height 10
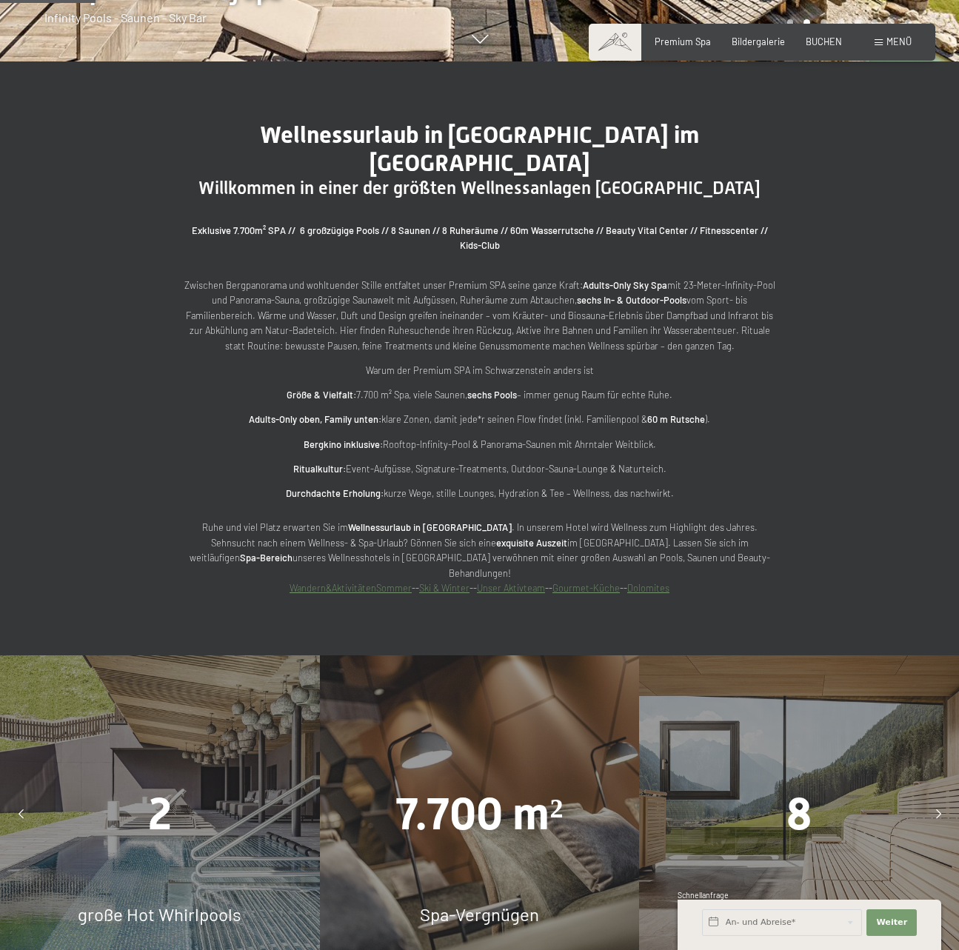
scroll to position [667, 0]
